Goal: Transaction & Acquisition: Purchase product/service

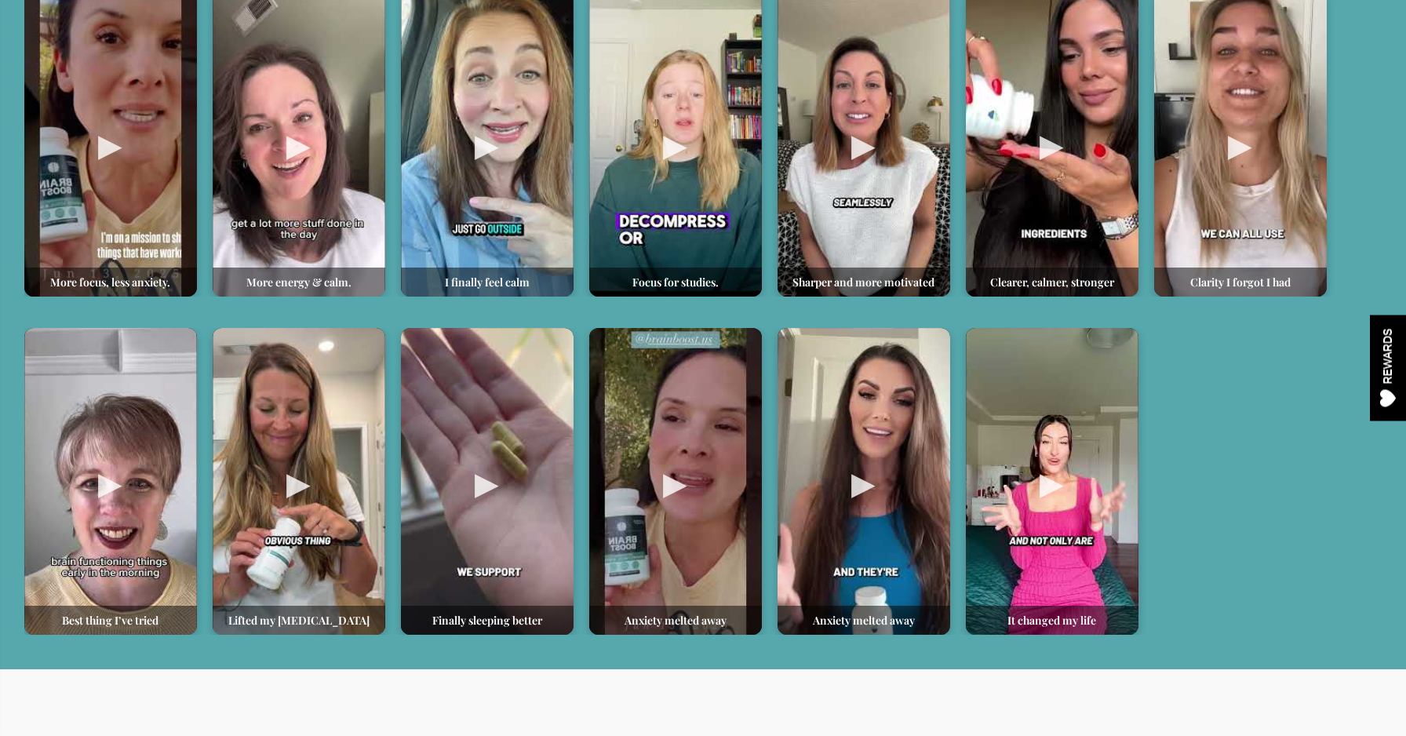
scroll to position [930, 0]
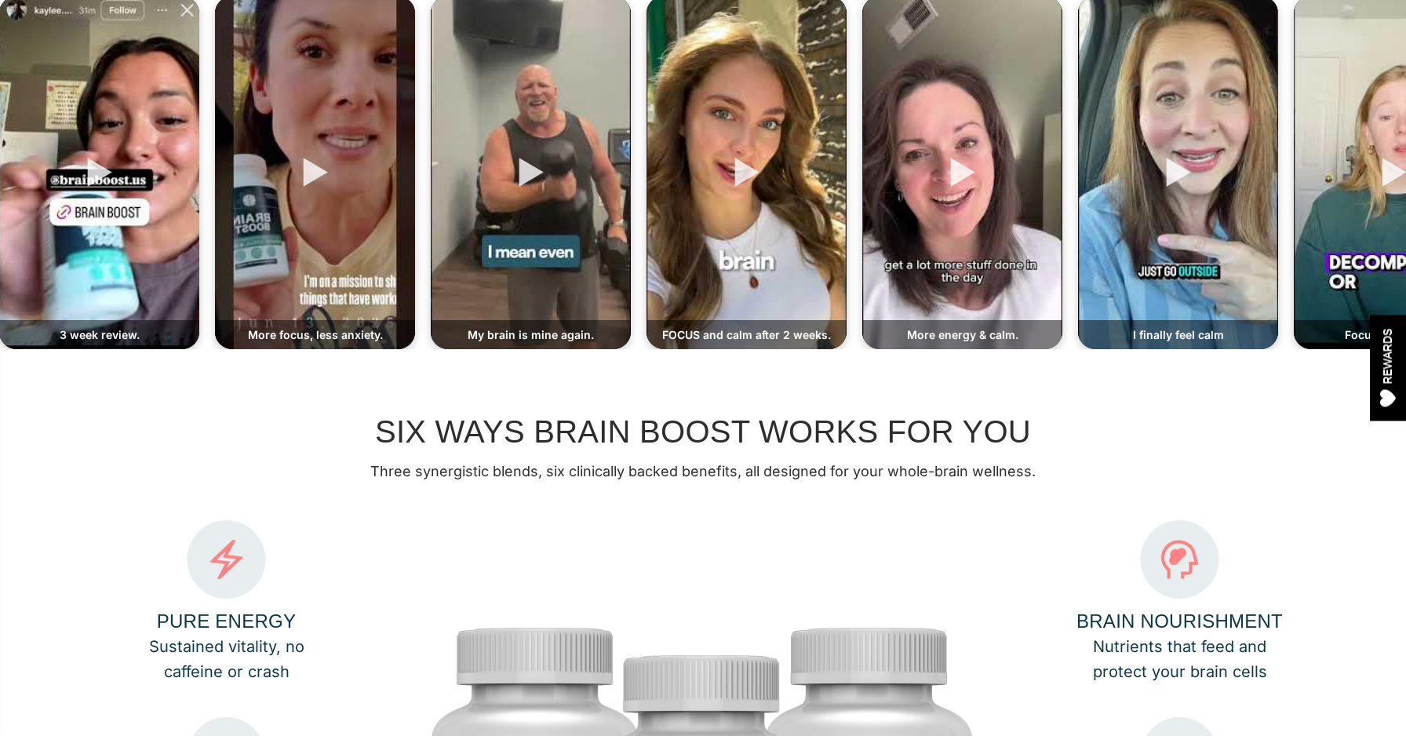
scroll to position [701, 0]
click at [575, 185] on div at bounding box center [531, 173] width 200 height 353
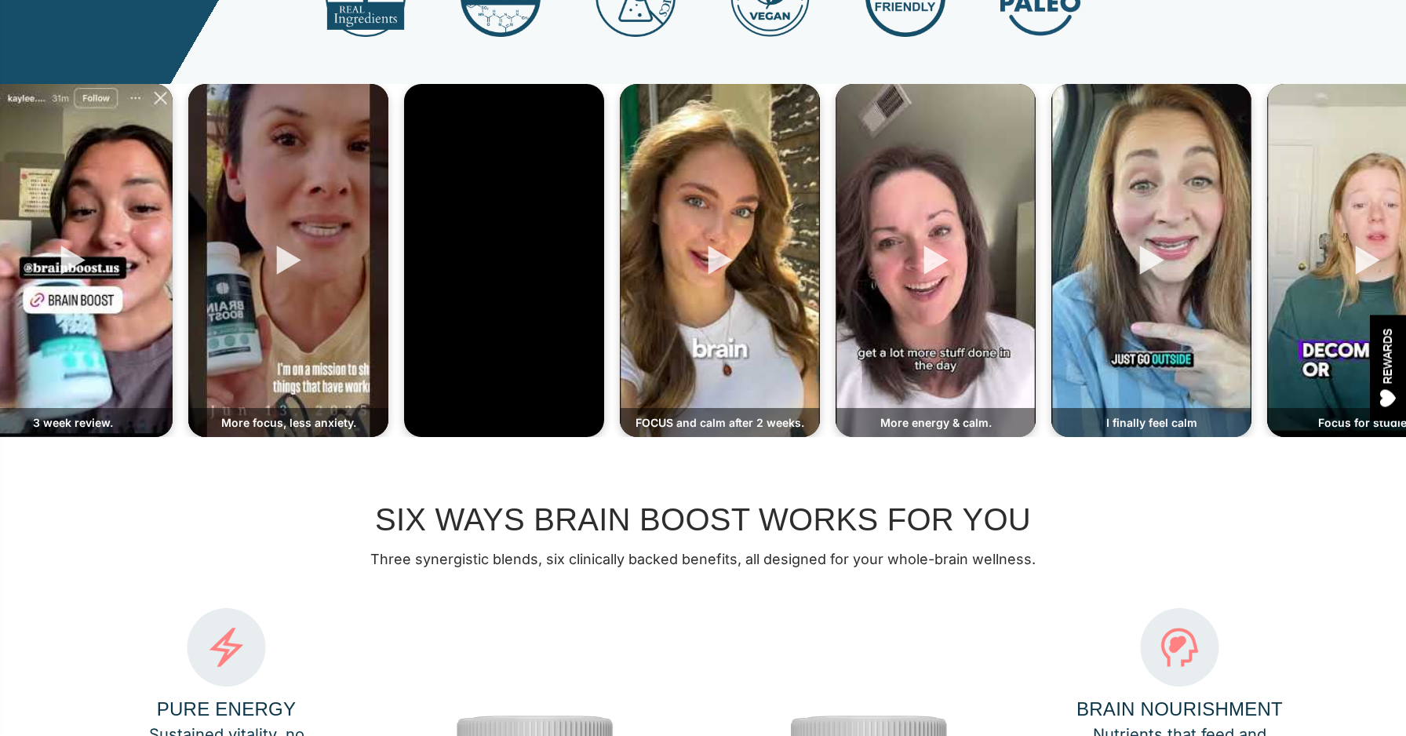
scroll to position [0, 0]
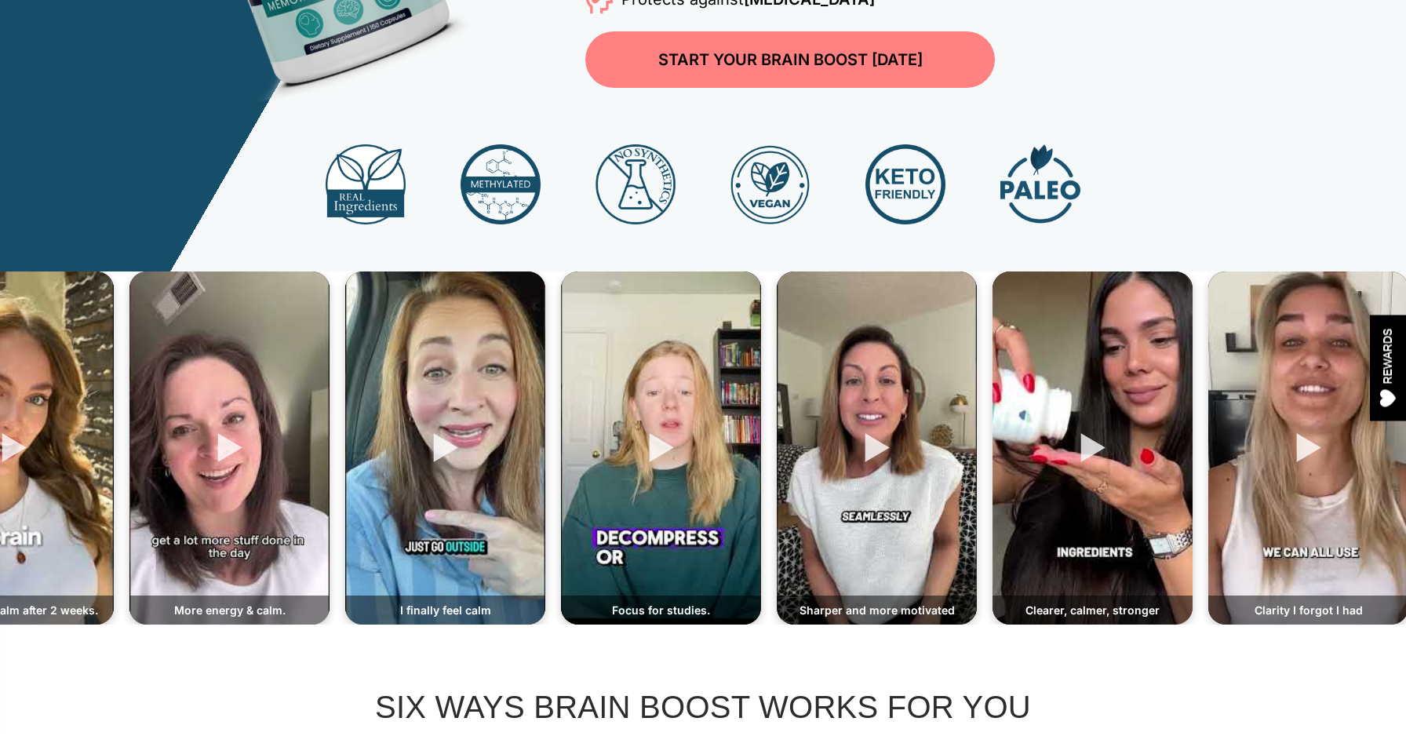
scroll to position [0, 734]
